Goal: Information Seeking & Learning: Learn about a topic

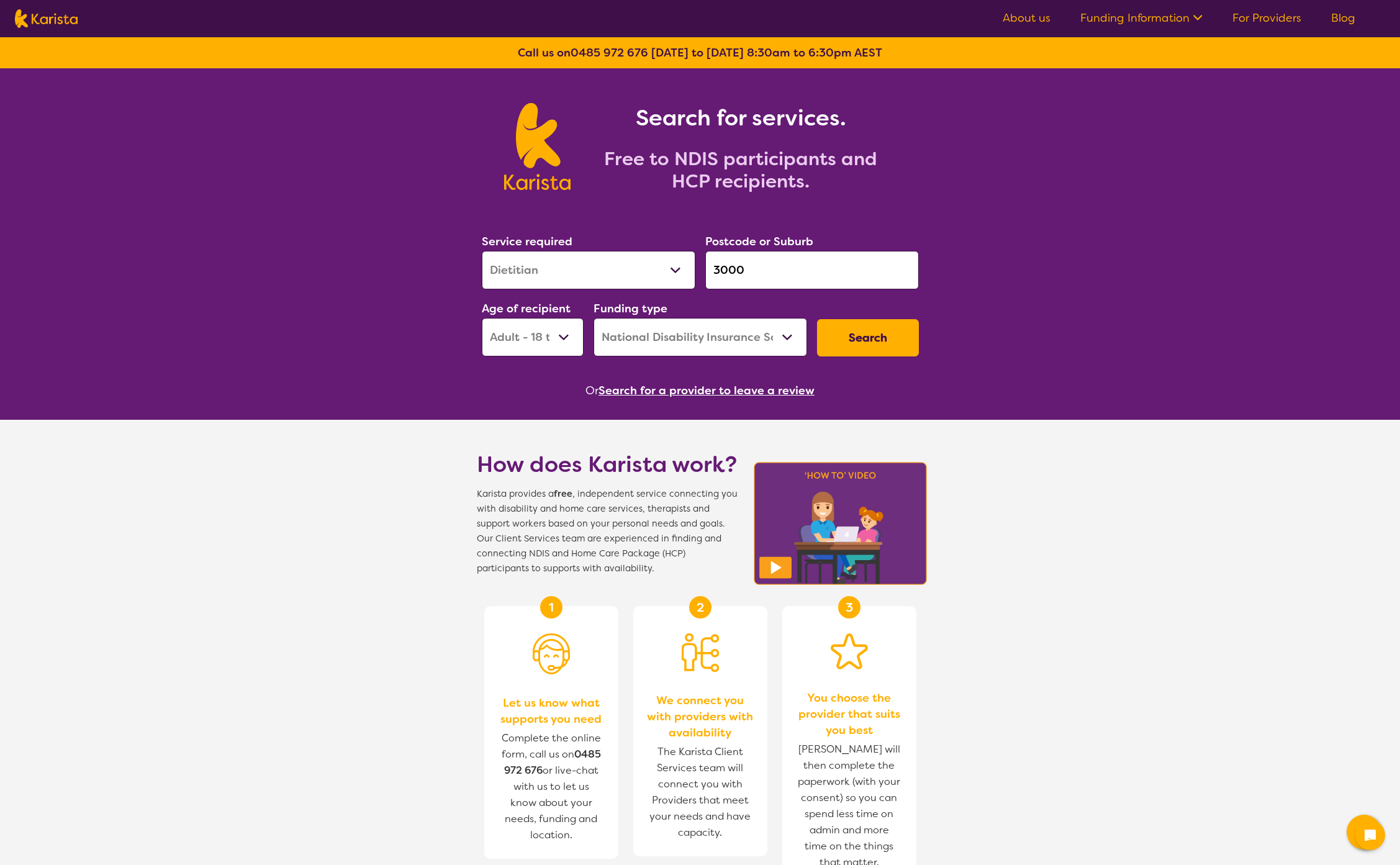
select select "Dietitian"
select select "AD"
select select "NDIS"
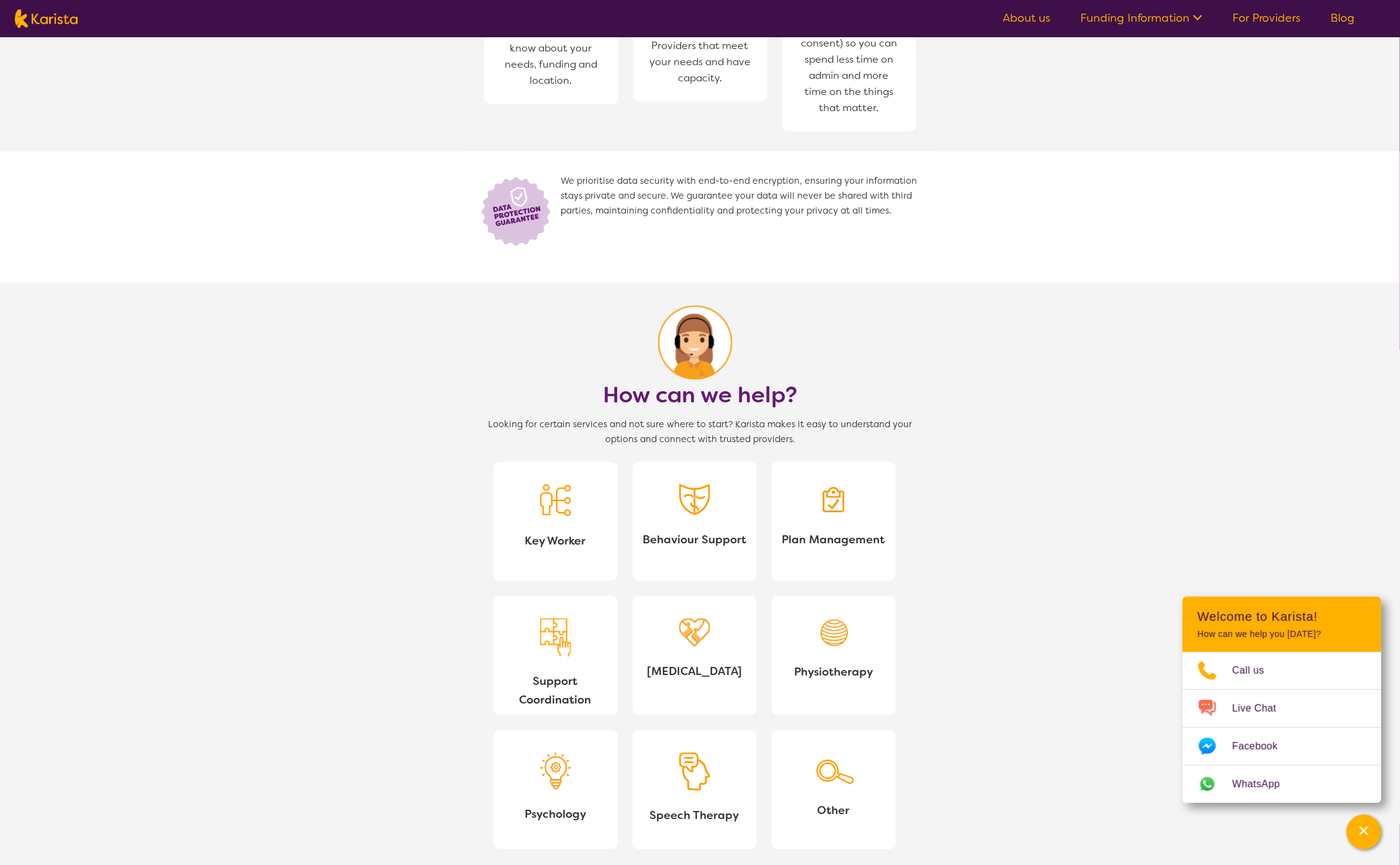
scroll to position [757, 0]
click at [520, 537] on span "Key Worker" at bounding box center [555, 540] width 104 height 19
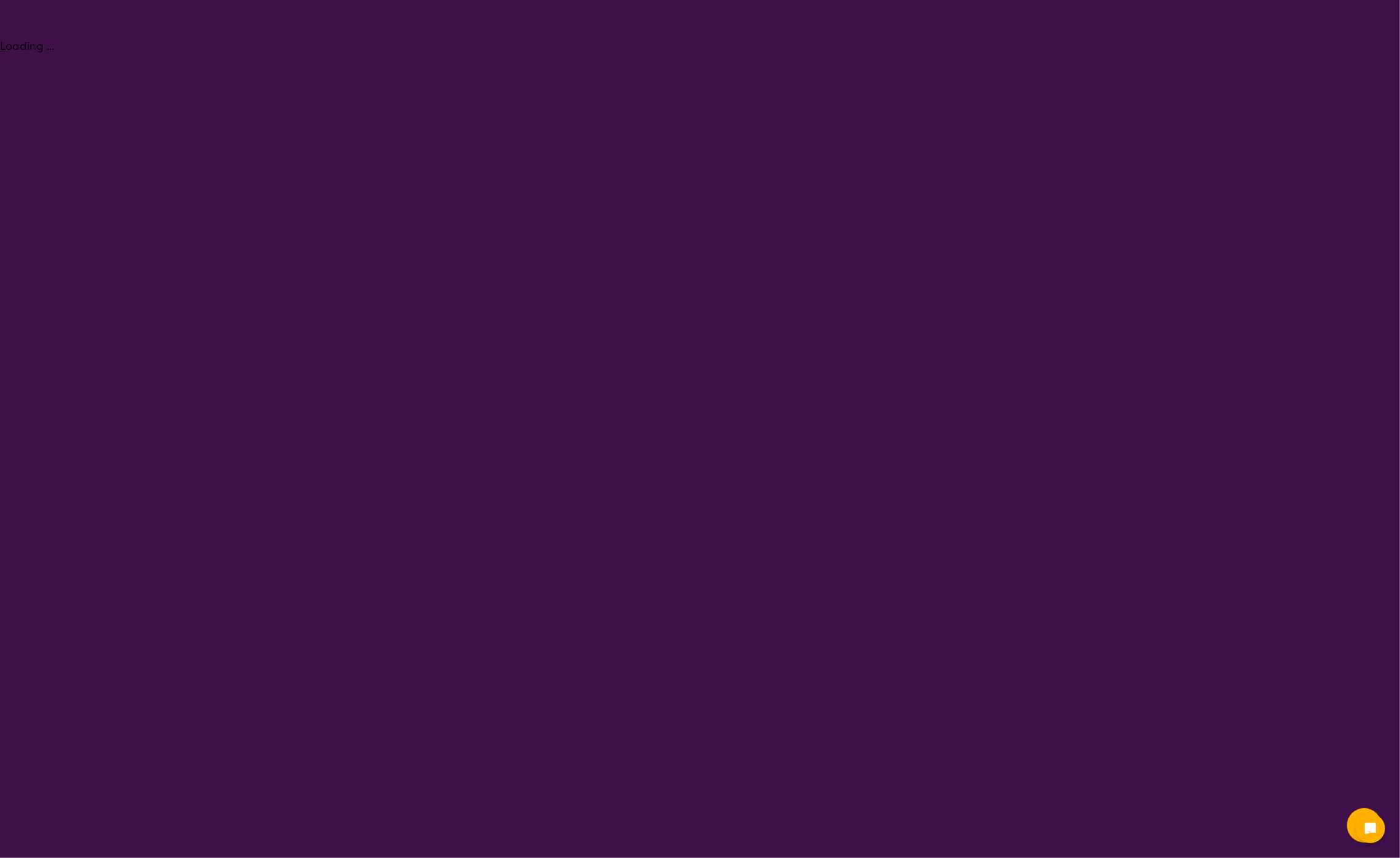
select select "Key Worker"
select select "AD"
select select "NDIS"
select select "Key Worker"
select select "AD"
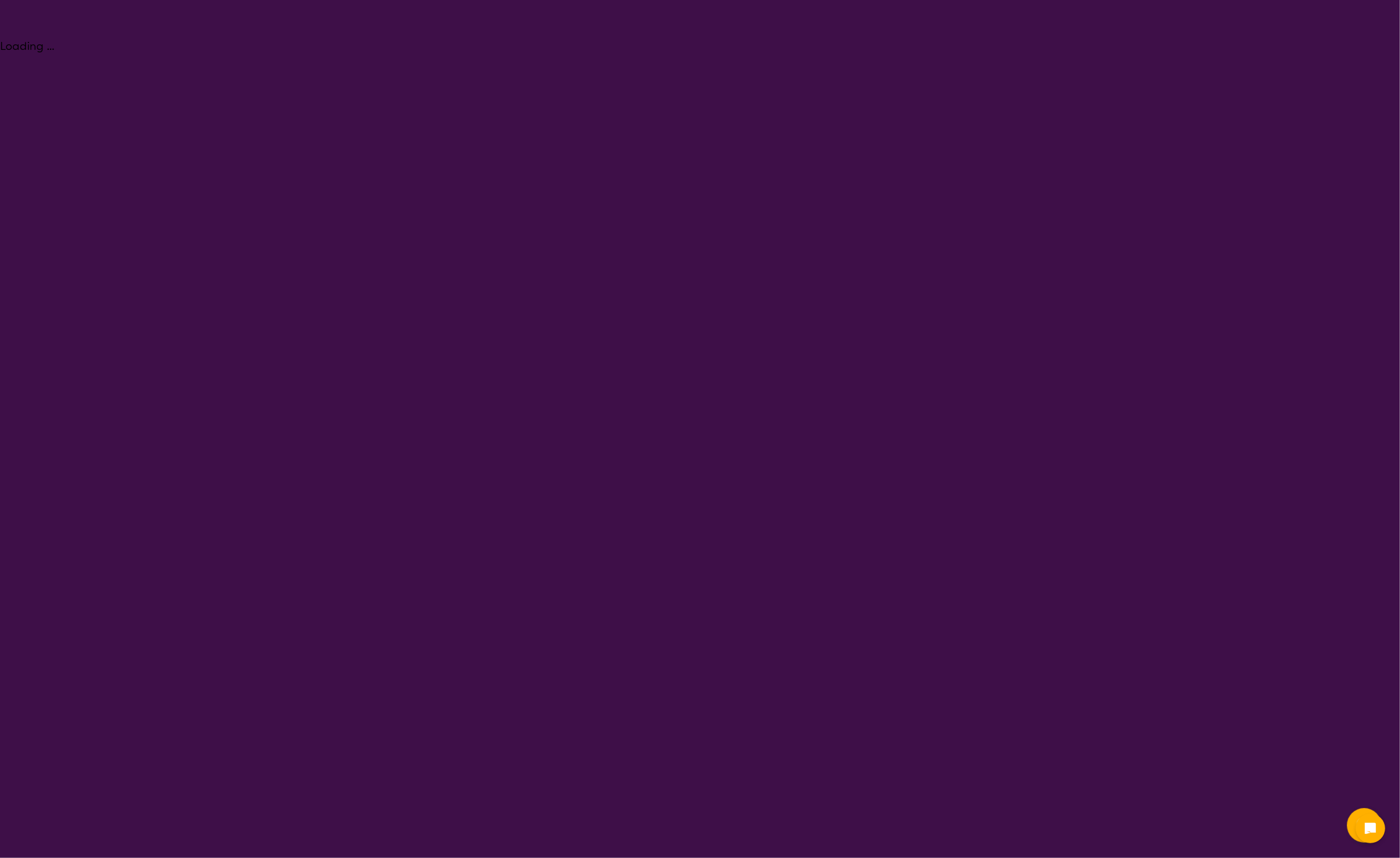
select select "NDIS"
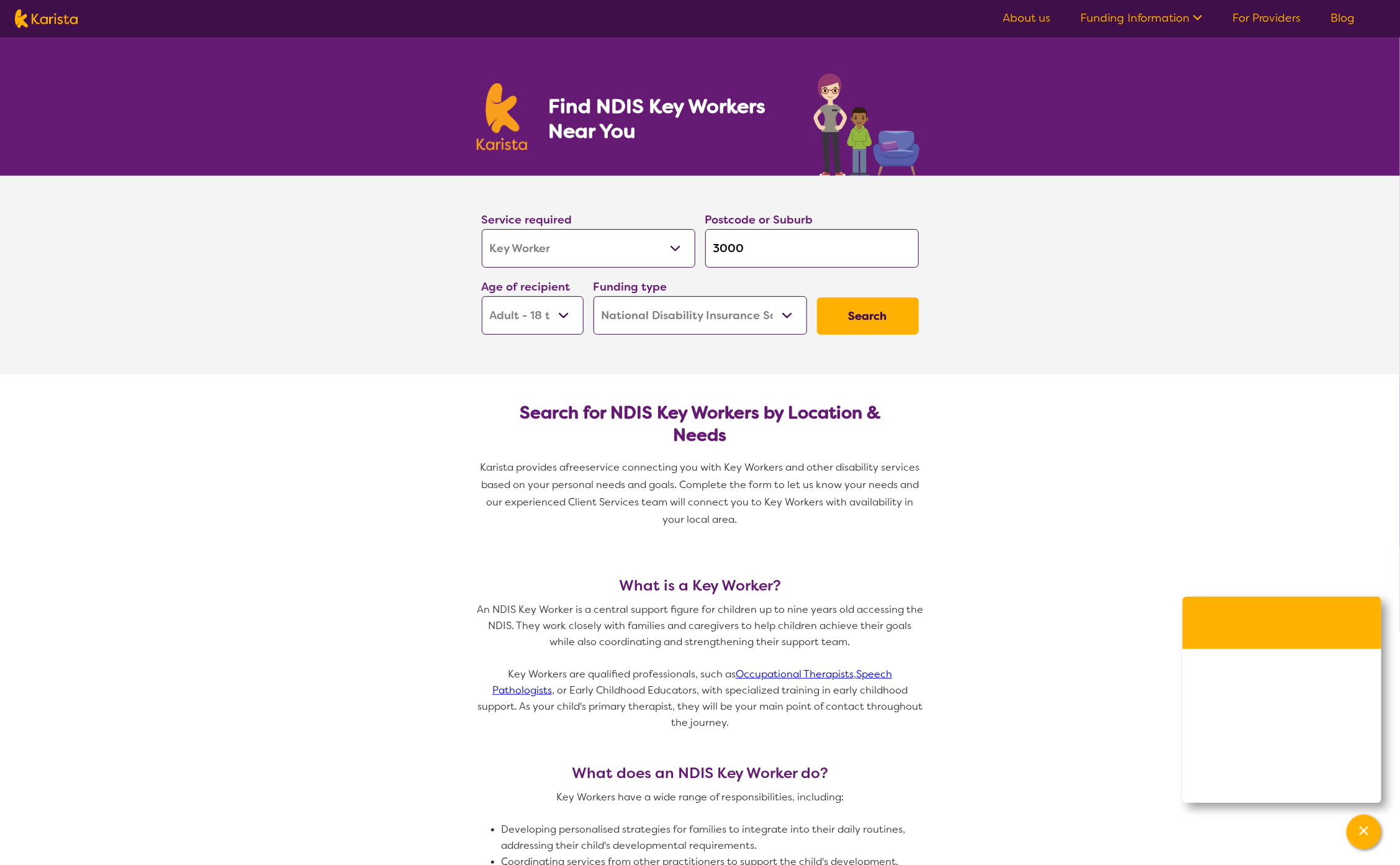
click at [43, 15] on img at bounding box center [46, 19] width 63 height 19
select select "Key Worker"
select select "AD"
select select "NDIS"
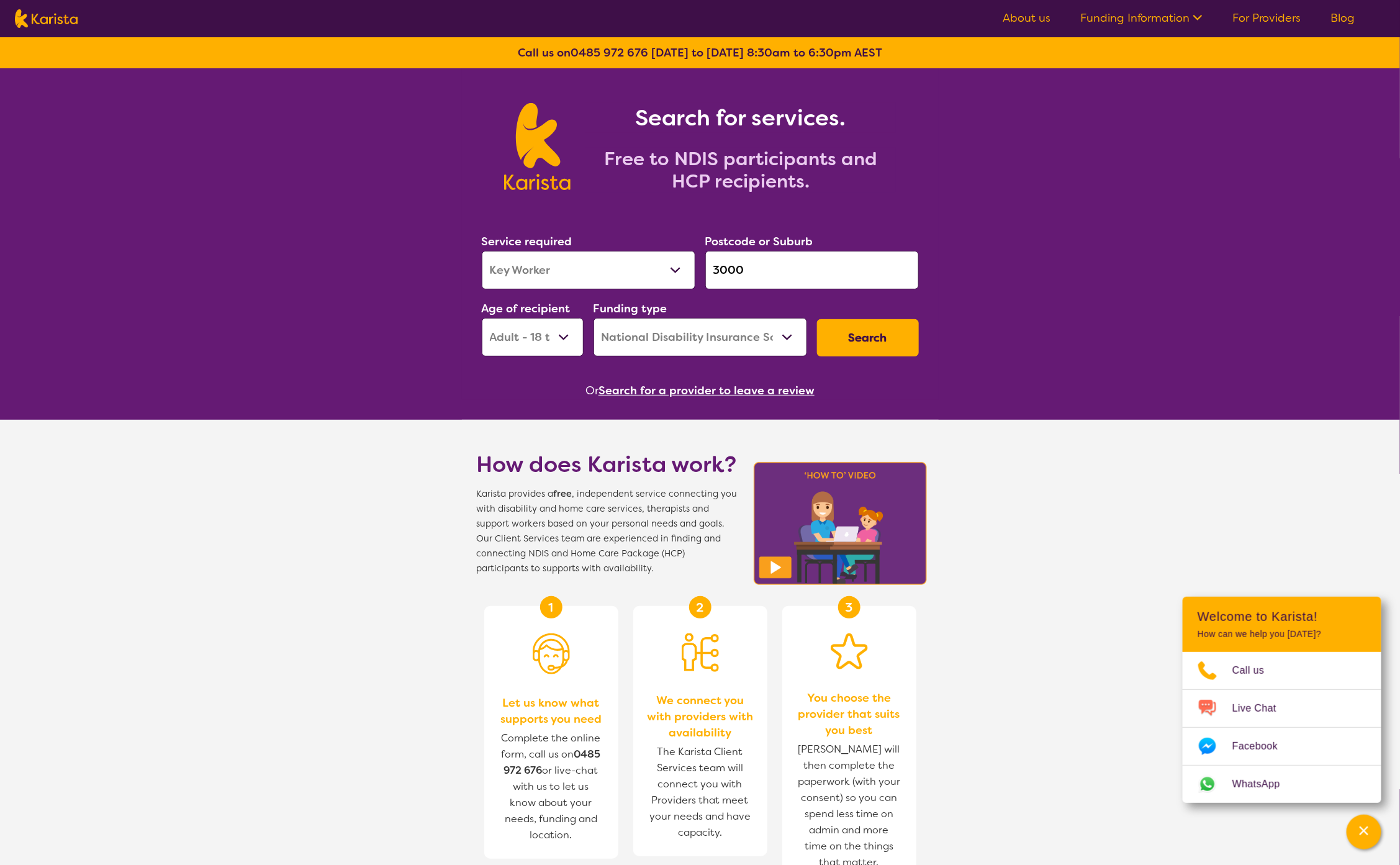
click at [1021, 19] on link "About us" at bounding box center [1026, 18] width 48 height 15
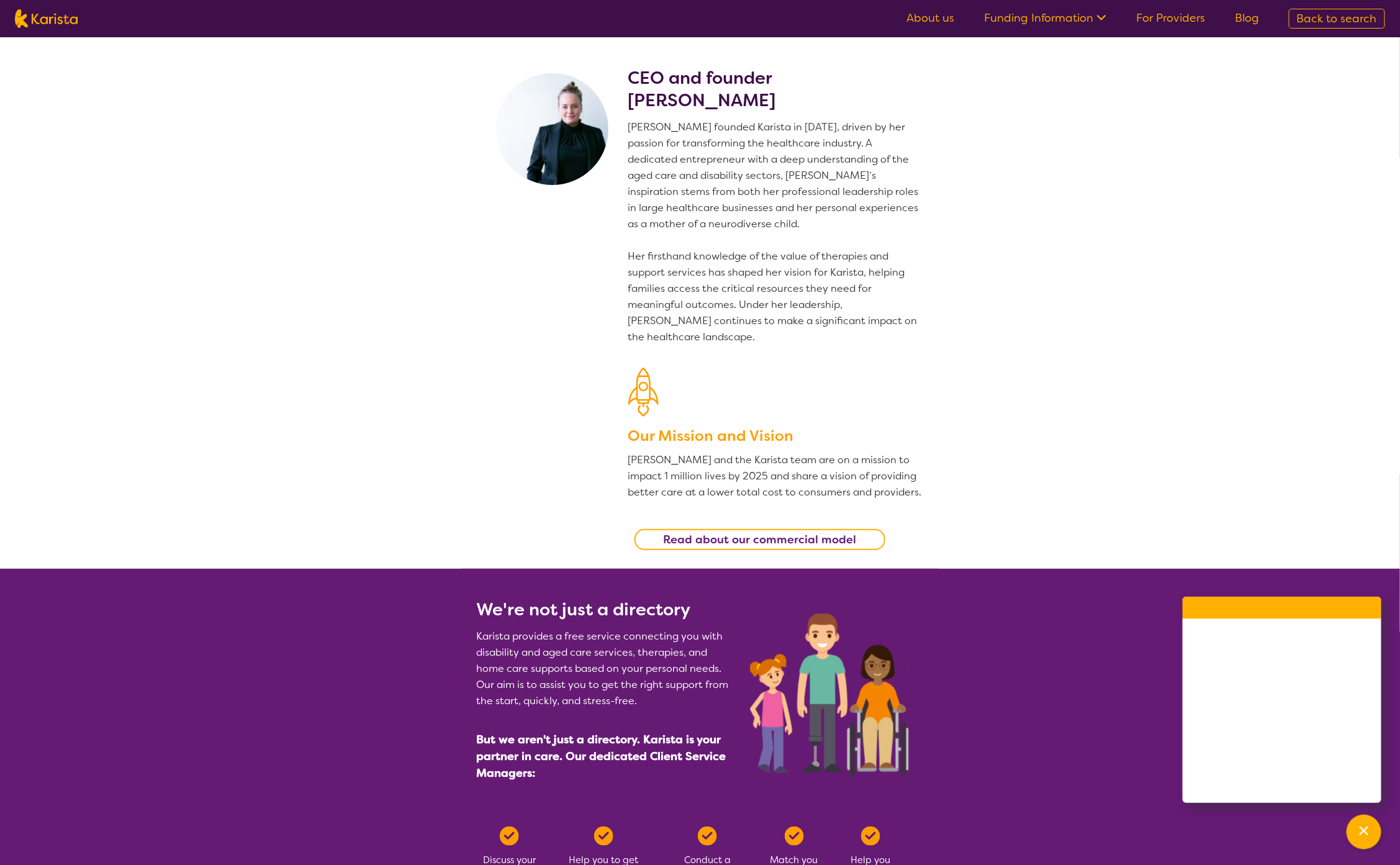
click at [62, 13] on img at bounding box center [46, 19] width 63 height 19
select select "Key Worker"
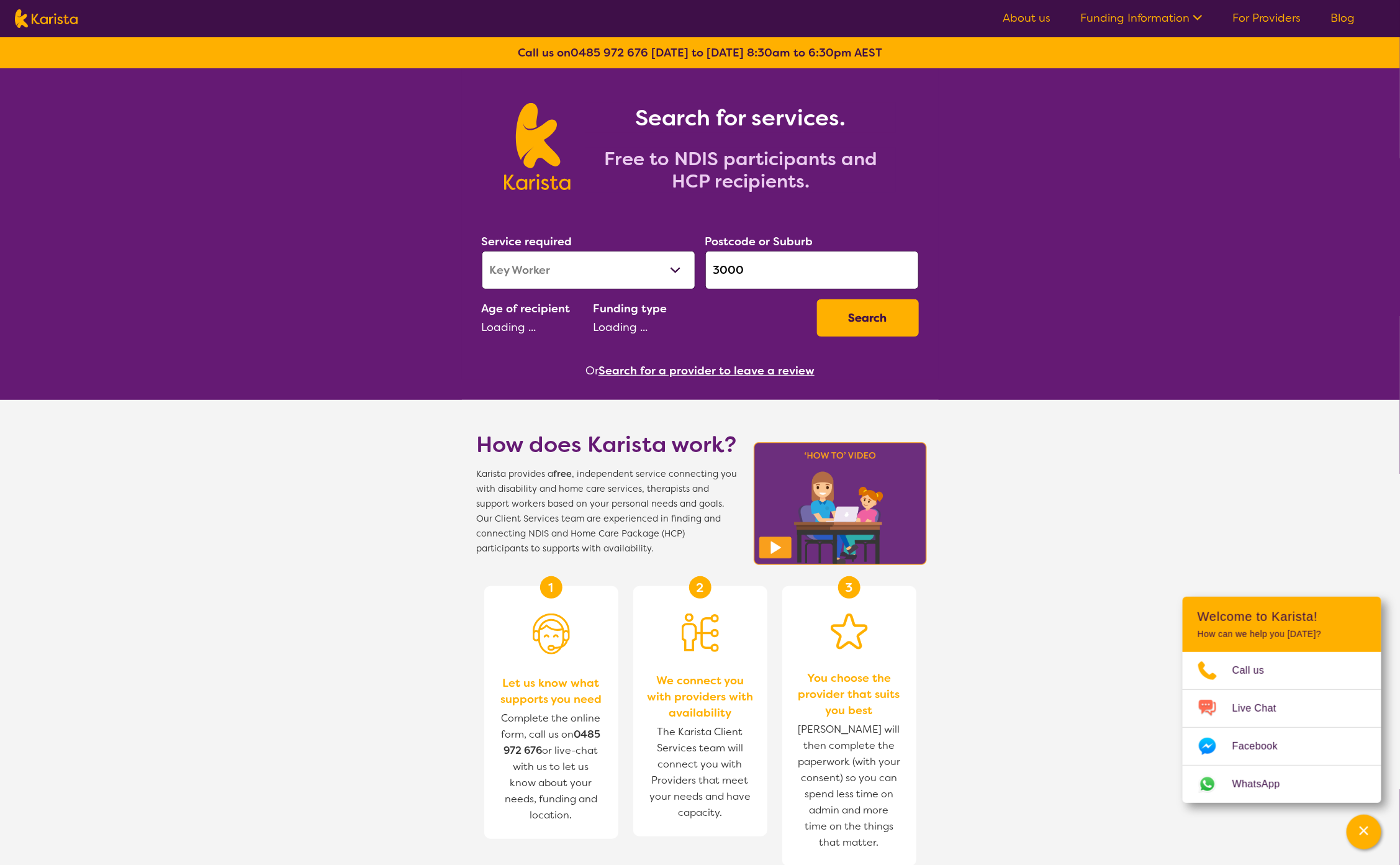
select select "AD"
select select "NDIS"
